Goal: Browse casually

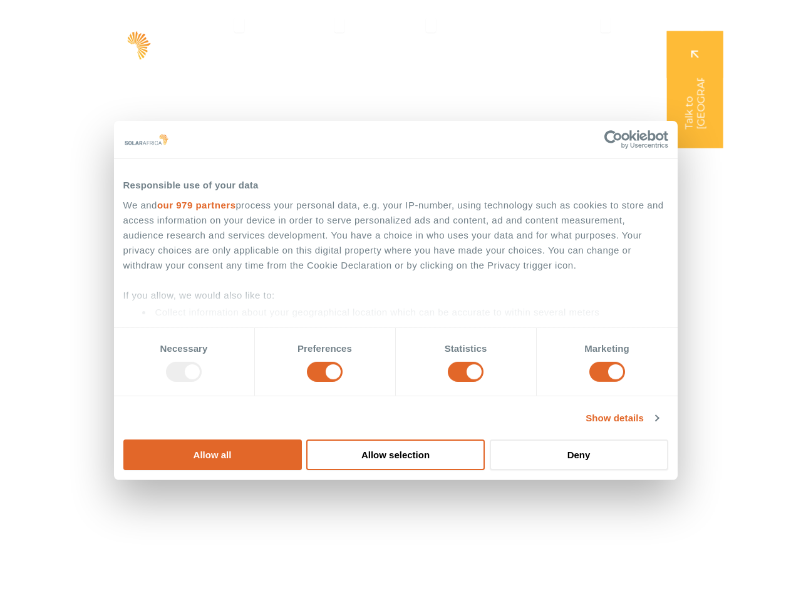
click at [395, 301] on div "Leaders in energy solutions for businesses" at bounding box center [394, 242] width 557 height 125
click at [235, 210] on link "our 979 partners" at bounding box center [196, 204] width 79 height 11
click at [0, 0] on div ": Tappx" at bounding box center [0, 0] width 0 height 0
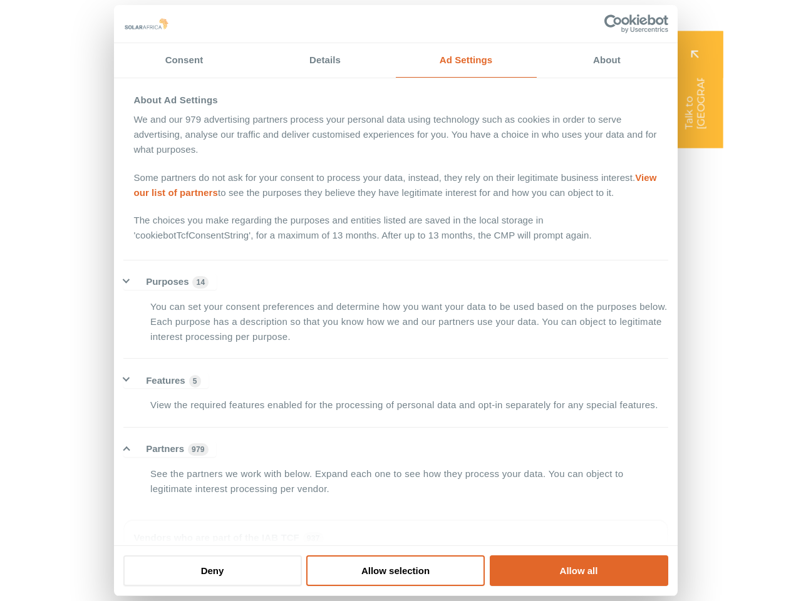
click at [467, 576] on div "SolarAfrica is proudly affiliated with" at bounding box center [394, 562] width 791 height 77
